Goal: Information Seeking & Learning: Find specific fact

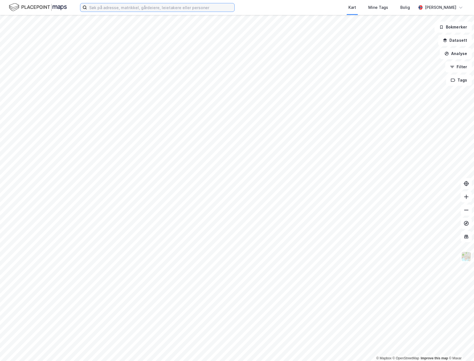
click at [118, 9] on input at bounding box center [160, 7] width 147 height 8
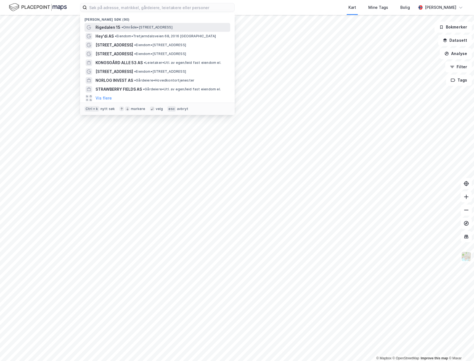
click at [118, 30] on span "Rigedalen 15" at bounding box center [108, 27] width 25 height 7
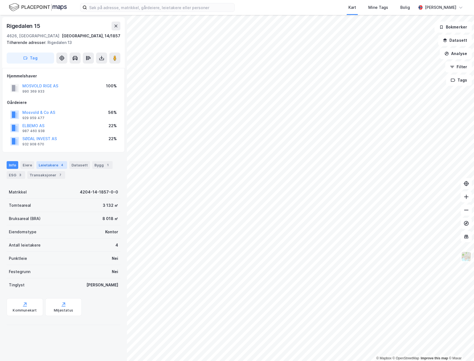
click at [46, 167] on div "Leietakere 4" at bounding box center [51, 165] width 31 height 8
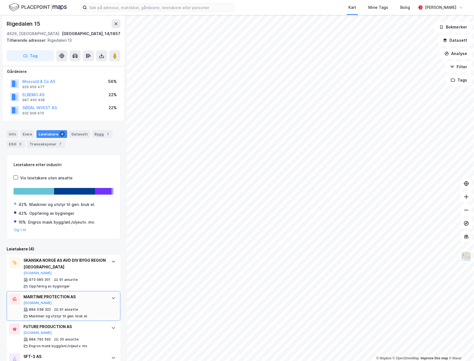
scroll to position [57, 0]
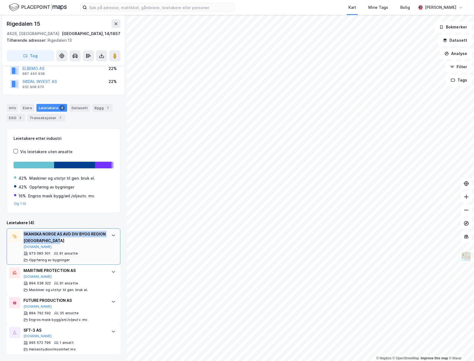
drag, startPoint x: 76, startPoint y: 240, endPoint x: 20, endPoint y: 234, distance: 56.1
click at [20, 234] on div "SKANSKA NORGE AS AVD DIV BYGG REGION [GEOGRAPHIC_DATA][PERSON_NAME][DOMAIN_NAME…" at bounding box center [64, 246] width 114 height 36
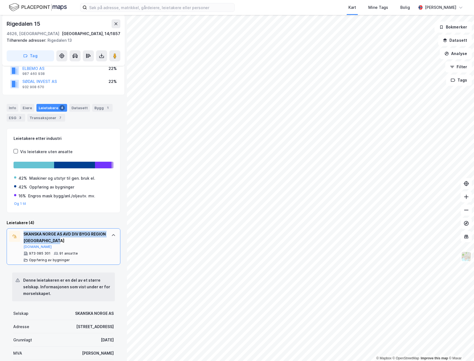
copy div "SKANSKA NORGE AS AVD DIV BYGG REGION [GEOGRAPHIC_DATA]"
